Goal: Task Accomplishment & Management: Use online tool/utility

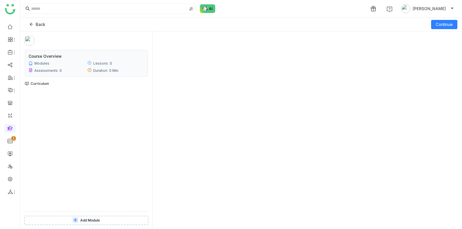
click at [90, 223] on span "Add Module" at bounding box center [90, 220] width 20 height 5
click at [10, 129] on link at bounding box center [10, 128] width 5 height 5
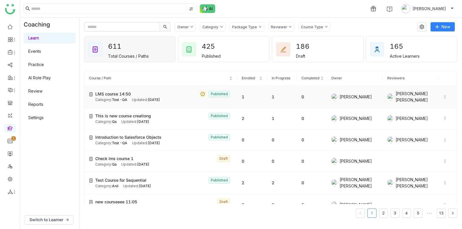
click at [446, 97] on icon at bounding box center [445, 97] width 4 height 4
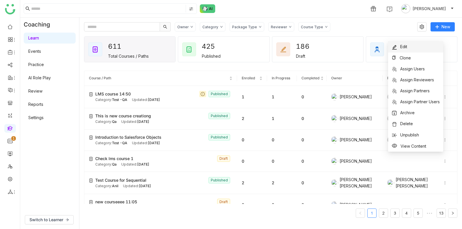
click at [420, 46] on li "Edit" at bounding box center [415, 46] width 55 height 11
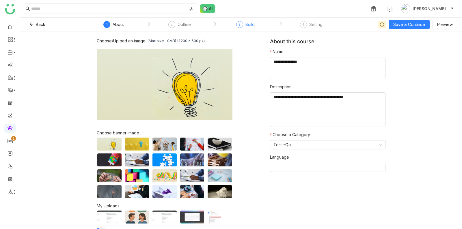
click at [252, 26] on div "Build" at bounding box center [250, 24] width 9 height 7
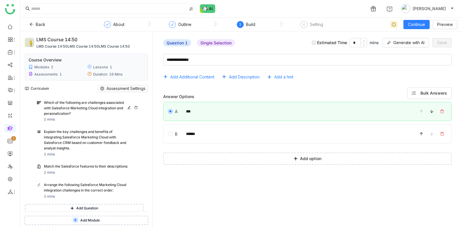
scroll to position [122, 0]
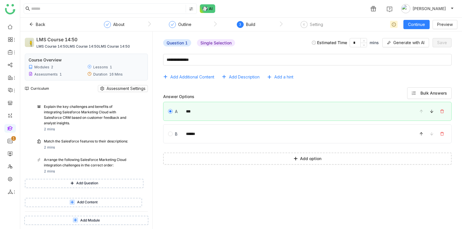
click at [86, 181] on span "Add Question" at bounding box center [87, 183] width 22 height 5
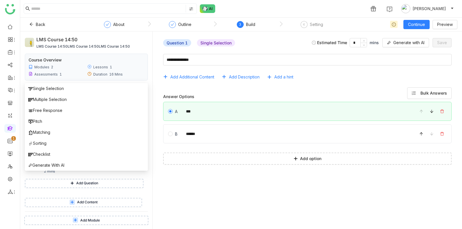
click at [90, 200] on span "Add Content" at bounding box center [87, 202] width 21 height 5
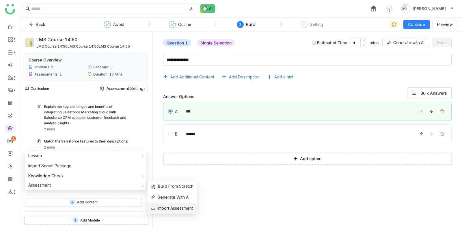
click at [184, 211] on span "Import Assessment" at bounding box center [172, 208] width 42 height 6
